Goal: Task Accomplishment & Management: Manage account settings

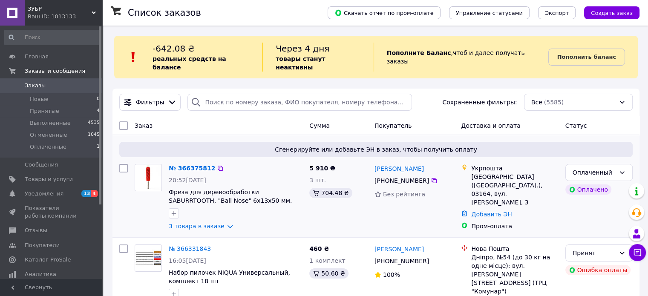
click at [185, 165] on link "№ 366375812" at bounding box center [192, 168] width 46 height 7
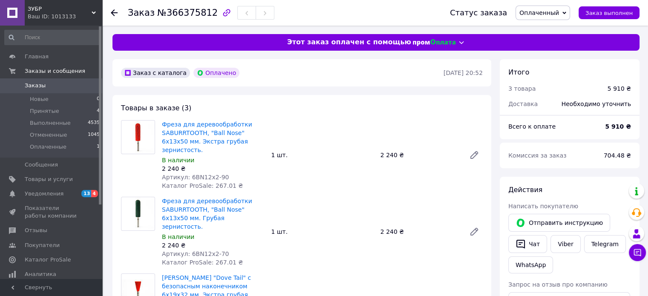
click at [111, 12] on icon at bounding box center [114, 12] width 7 height 7
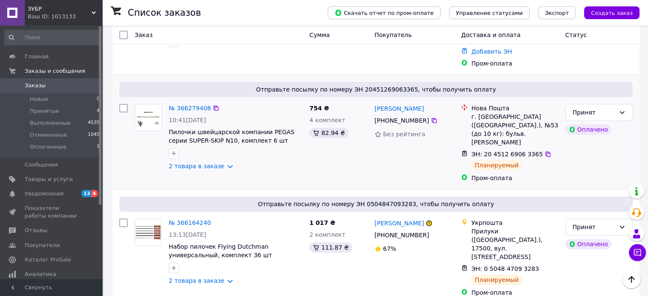
scroll to position [256, 0]
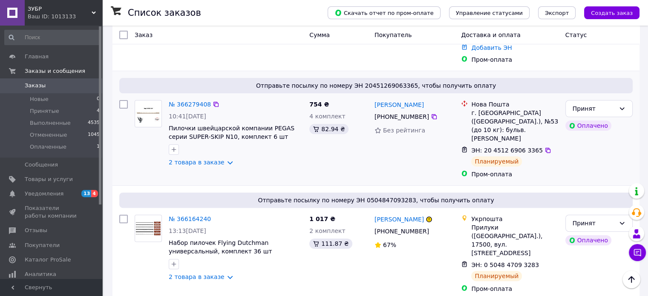
click at [181, 97] on div "№ 366279408 10:41[DATE] Пилочки швейцарской компании PEGAS серии SUPER-SKIP N10…" at bounding box center [235, 133] width 141 height 73
click at [182, 101] on link "№ 366279408" at bounding box center [190, 104] width 42 height 7
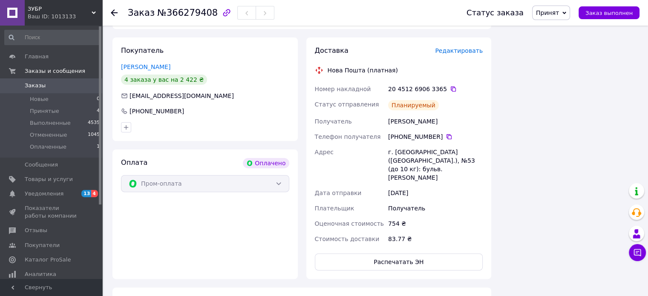
scroll to position [256, 0]
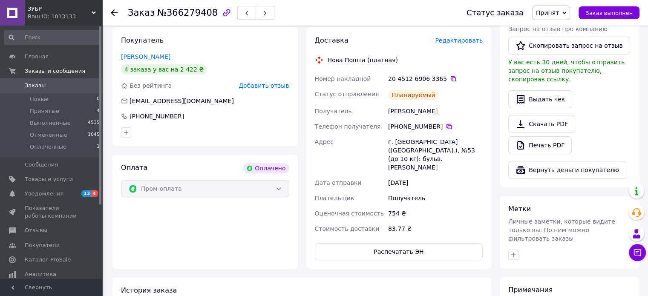
click at [447, 126] on icon at bounding box center [449, 126] width 7 height 7
drag, startPoint x: 389, startPoint y: 111, endPoint x: 413, endPoint y: 112, distance: 24.8
click at [413, 112] on div "[PERSON_NAME]" at bounding box center [436, 111] width 98 height 15
copy div "[PERSON_NAME]"
drag, startPoint x: 415, startPoint y: 111, endPoint x: 440, endPoint y: 113, distance: 25.2
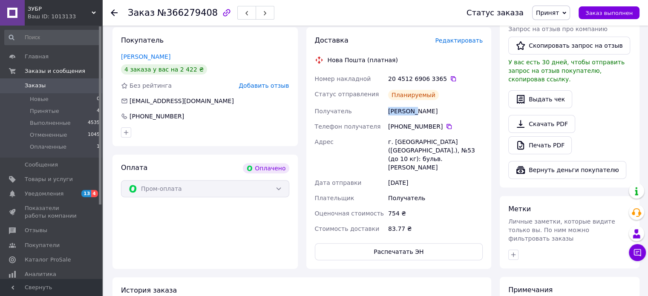
click at [440, 113] on div "[PERSON_NAME]" at bounding box center [436, 111] width 98 height 15
copy div "Руслан"
drag, startPoint x: 394, startPoint y: 144, endPoint x: 409, endPoint y: 144, distance: 14.5
click at [409, 144] on div "г. [GEOGRAPHIC_DATA] ([GEOGRAPHIC_DATA].), №53 (до 10 кг): бульв. [PERSON_NAME]" at bounding box center [436, 154] width 98 height 41
copy div "[GEOGRAPHIC_DATA]"
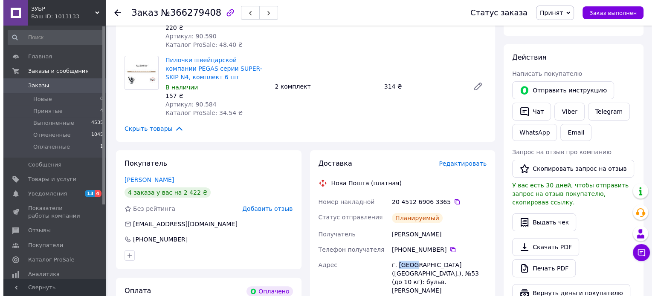
scroll to position [128, 0]
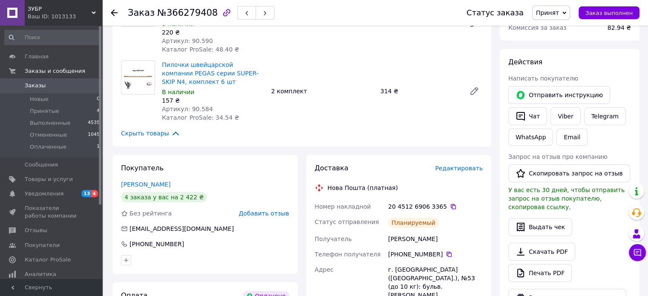
click at [463, 165] on span "Редактировать" at bounding box center [459, 168] width 48 height 7
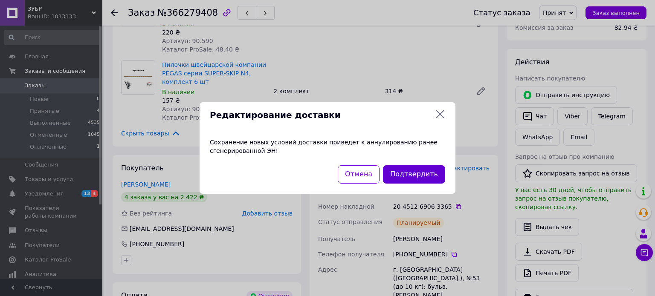
click at [405, 180] on button "Подтвердить" at bounding box center [414, 174] width 62 height 18
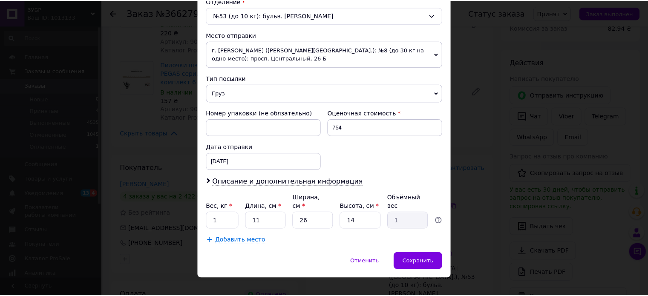
scroll to position [276, 0]
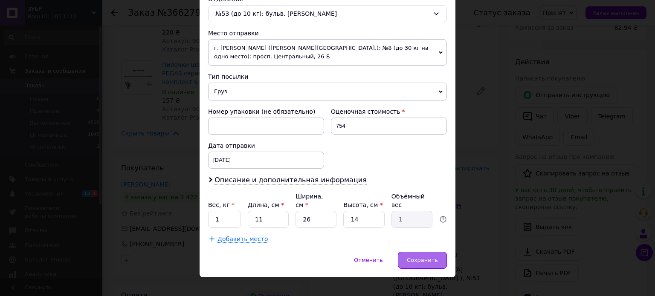
click at [419, 257] on span "Сохранить" at bounding box center [422, 260] width 31 height 6
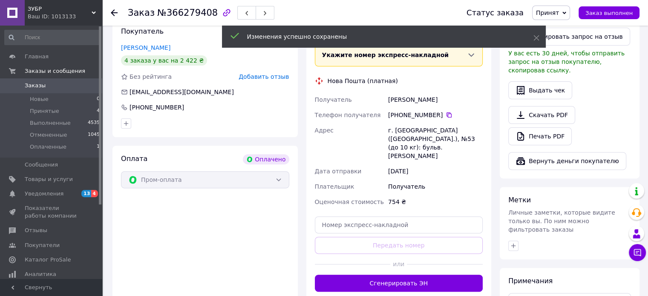
scroll to position [298, 0]
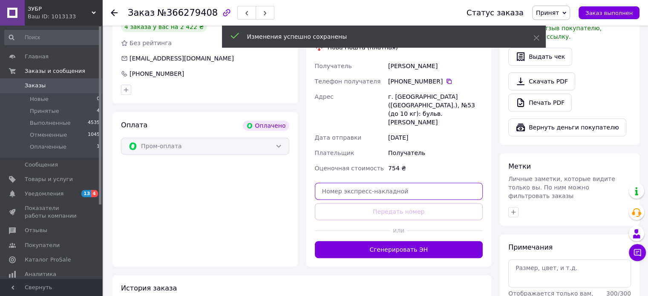
click at [332, 183] on input "text" at bounding box center [399, 191] width 168 height 17
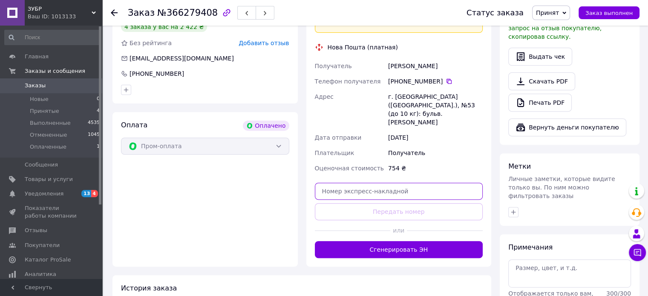
paste input "20451269283754"
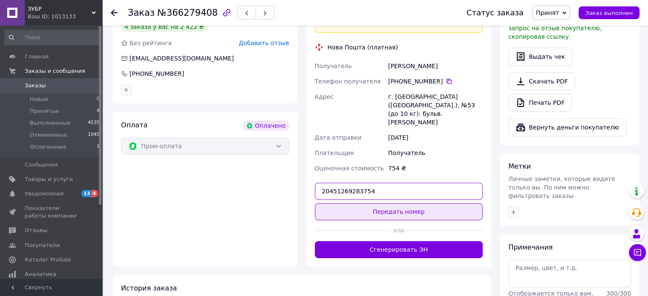
type input "20451269283754"
click at [389, 203] on button "Передать номер" at bounding box center [399, 211] width 168 height 17
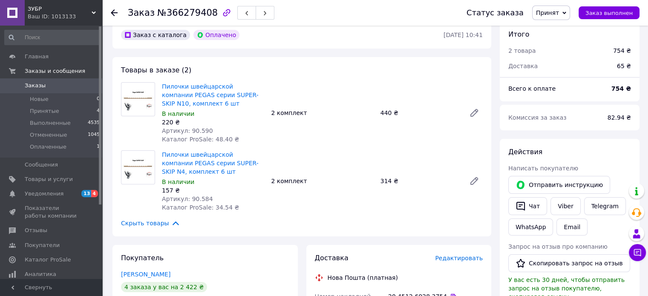
scroll to position [0, 0]
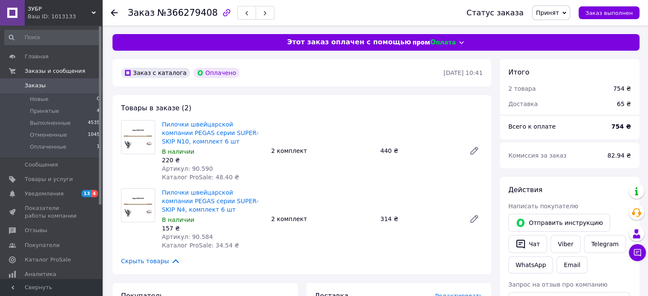
click at [114, 12] on use at bounding box center [114, 12] width 7 height 7
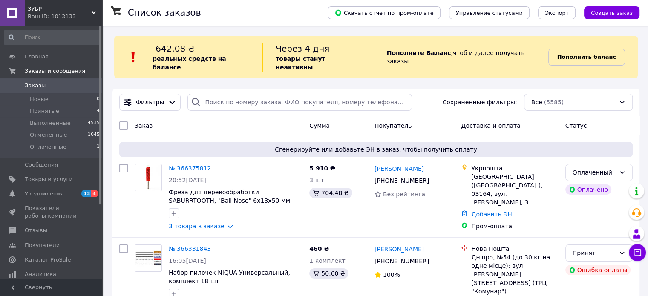
click at [585, 54] on b "Пополнить баланс" at bounding box center [587, 57] width 59 height 6
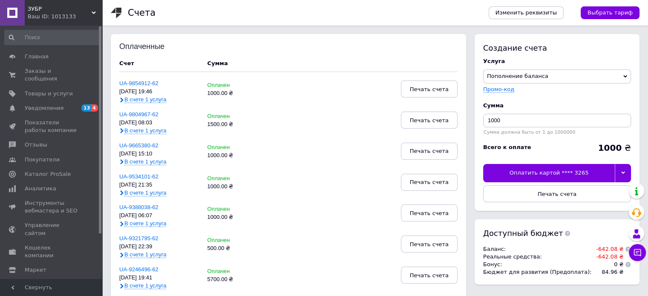
click at [565, 173] on div "Оплатить картой **** 3265" at bounding box center [549, 173] width 132 height 18
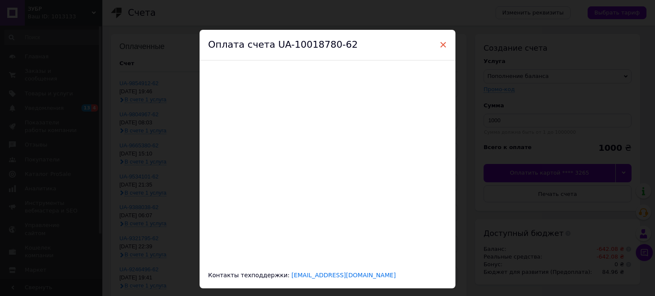
click at [443, 44] on span "×" at bounding box center [443, 45] width 8 height 14
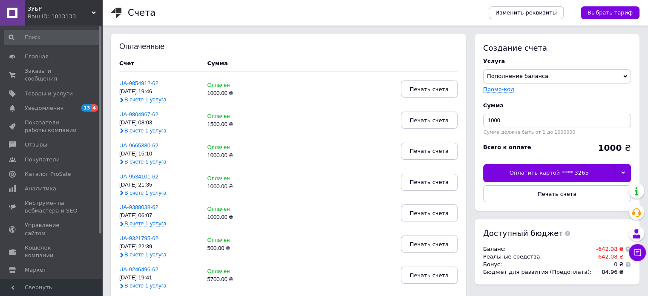
click at [564, 173] on div "Оплатить картой **** 3265" at bounding box center [549, 173] width 132 height 18
click at [544, 173] on div "Оплатить картой **** 3265" at bounding box center [549, 173] width 132 height 18
